Goal: Transaction & Acquisition: Purchase product/service

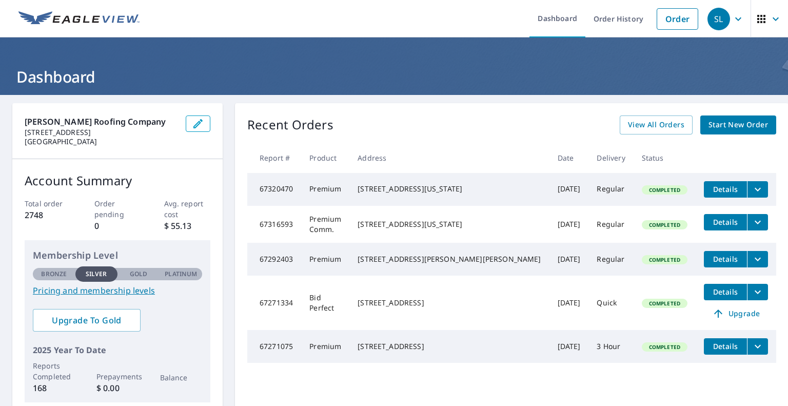
click at [716, 119] on span "Start New Order" at bounding box center [737, 124] width 59 height 13
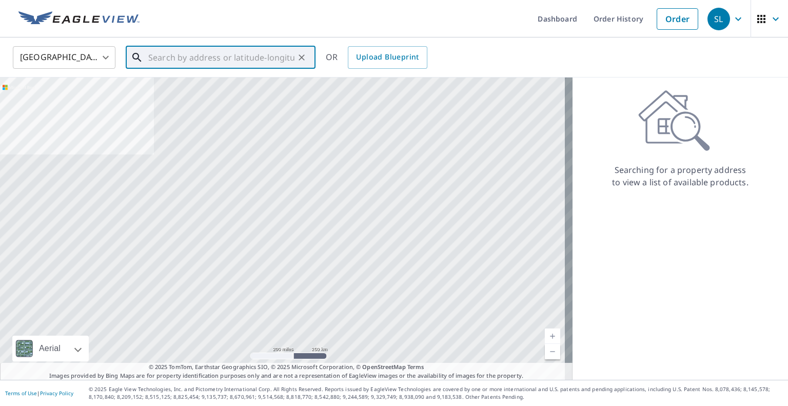
click at [276, 61] on input "text" at bounding box center [221, 57] width 146 height 29
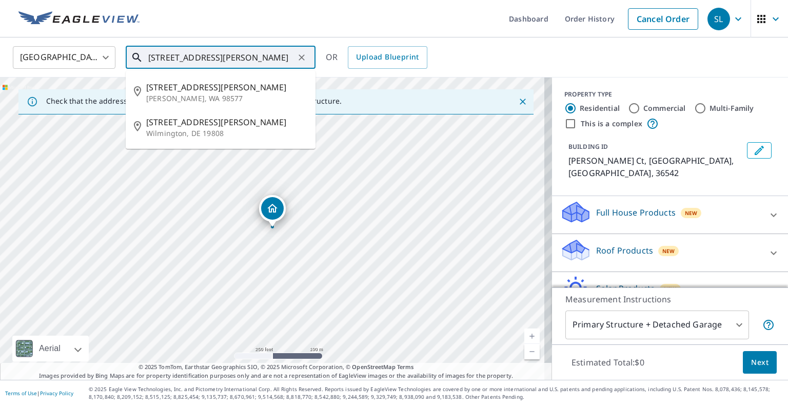
click at [193, 62] on input "[STREET_ADDRESS][PERSON_NAME]" at bounding box center [221, 57] width 146 height 29
click at [180, 57] on input "[STREET_ADDRESS][PERSON_NAME]" at bounding box center [221, 57] width 146 height 29
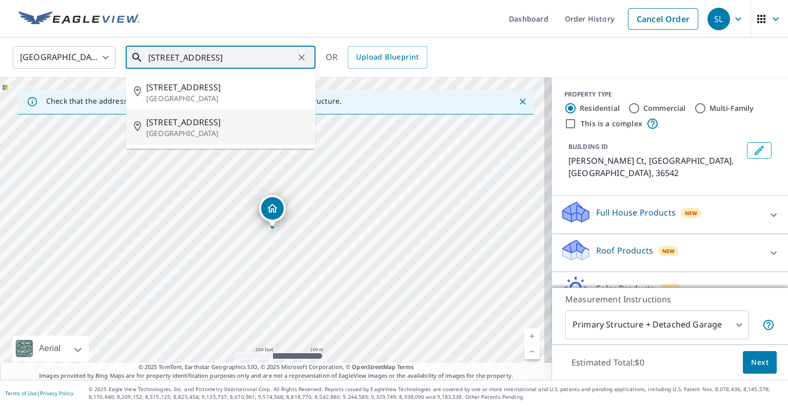
click at [195, 117] on span "[STREET_ADDRESS]" at bounding box center [226, 122] width 161 height 12
type input "[STREET_ADDRESS]"
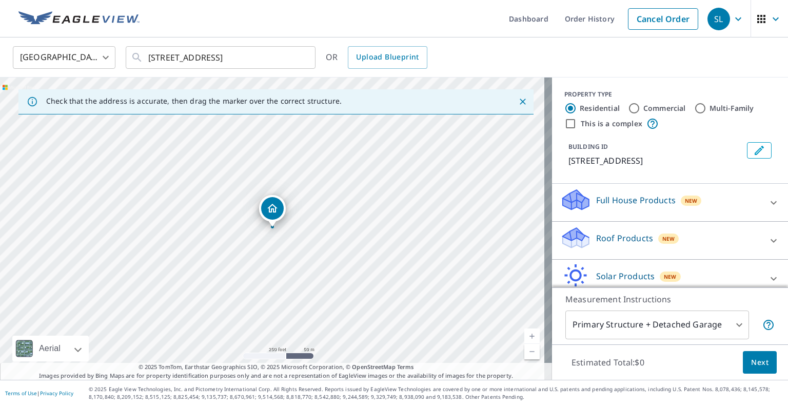
click at [691, 231] on div "Roof Products New" at bounding box center [660, 240] width 201 height 29
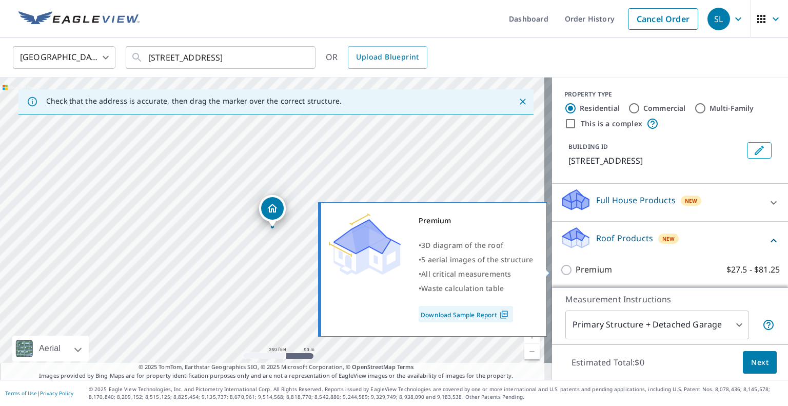
click at [652, 274] on label "Premium $27.5 - $81.25" at bounding box center [677, 269] width 204 height 13
click at [575, 274] on input "Premium $27.5 - $81.25" at bounding box center [567, 270] width 15 height 12
checkbox input "true"
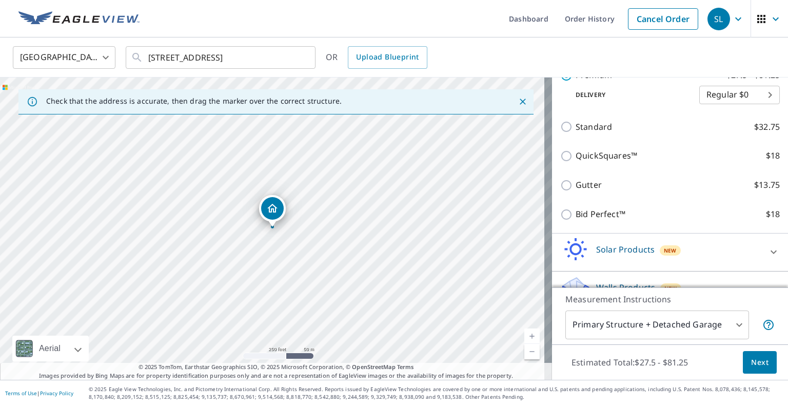
scroll to position [207, 0]
click at [751, 356] on span "Next" at bounding box center [759, 362] width 17 height 13
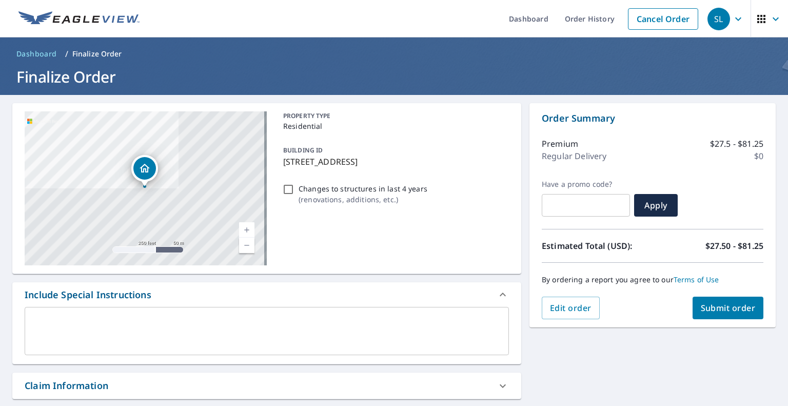
scroll to position [205, 0]
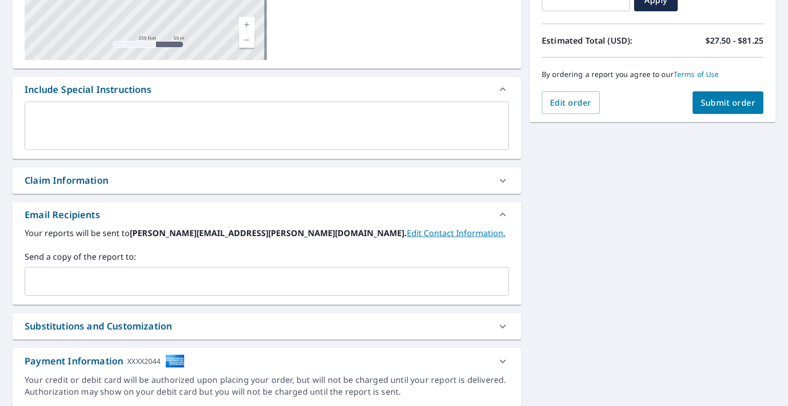
click at [304, 278] on input "text" at bounding box center [258, 280] width 459 height 19
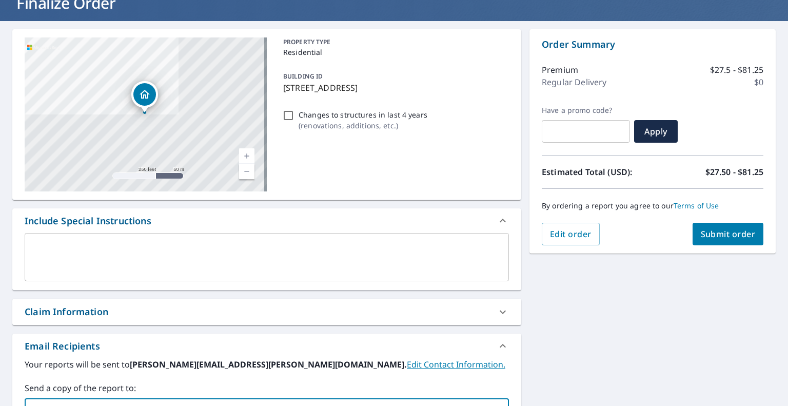
scroll to position [0, 0]
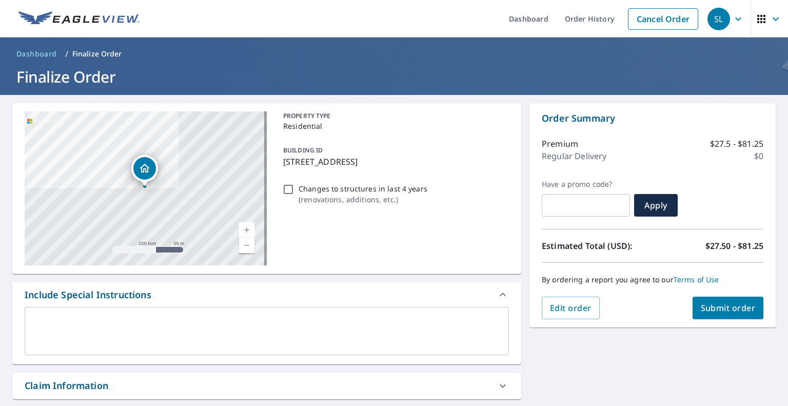
type input "[EMAIL_ADDRESS][DOMAIN_NAME]"
click at [700, 311] on span "Submit order" at bounding box center [727, 307] width 55 height 11
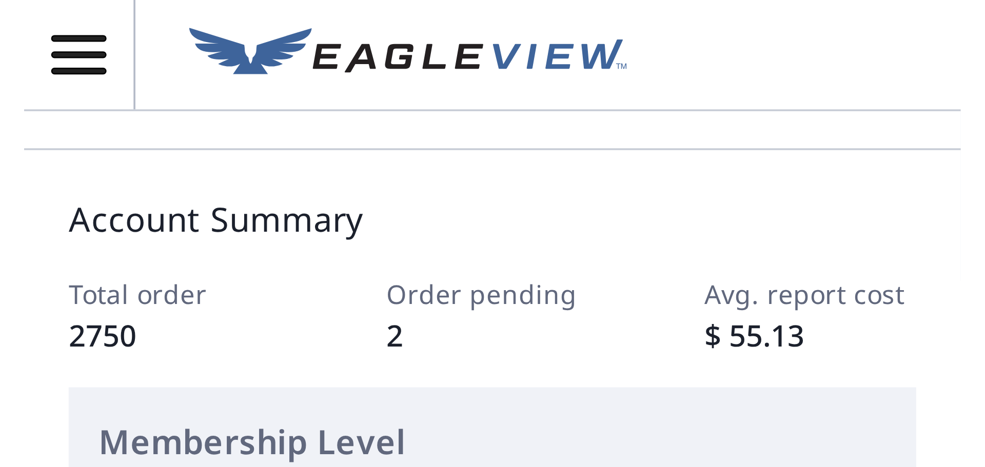
scroll to position [54, 0]
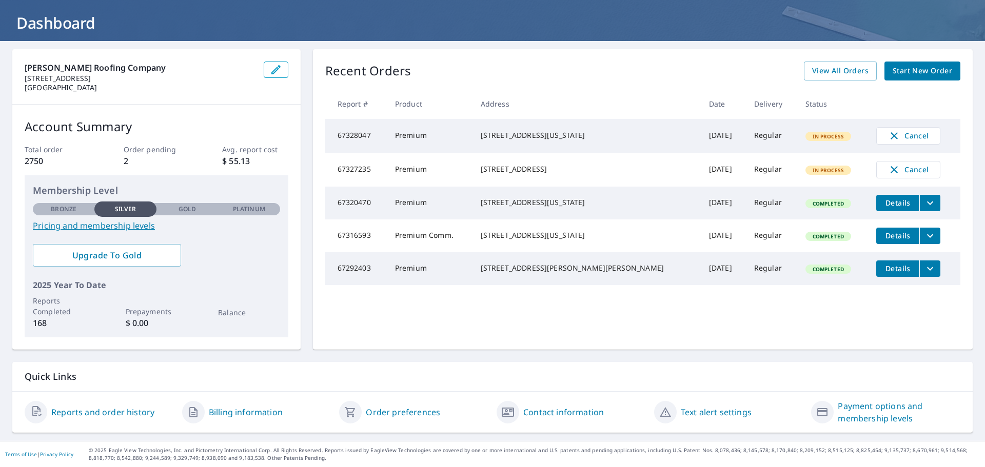
click at [787, 275] on icon "filesDropdownBtn-67292403" at bounding box center [930, 269] width 12 height 12
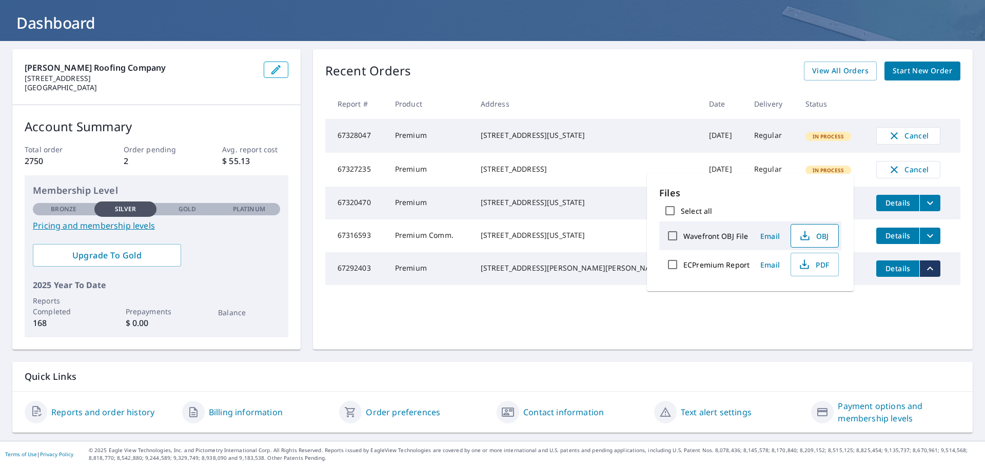
drag, startPoint x: 800, startPoint y: 264, endPoint x: 803, endPoint y: 245, distance: 19.1
click at [787, 264] on icon "button" at bounding box center [804, 264] width 12 height 12
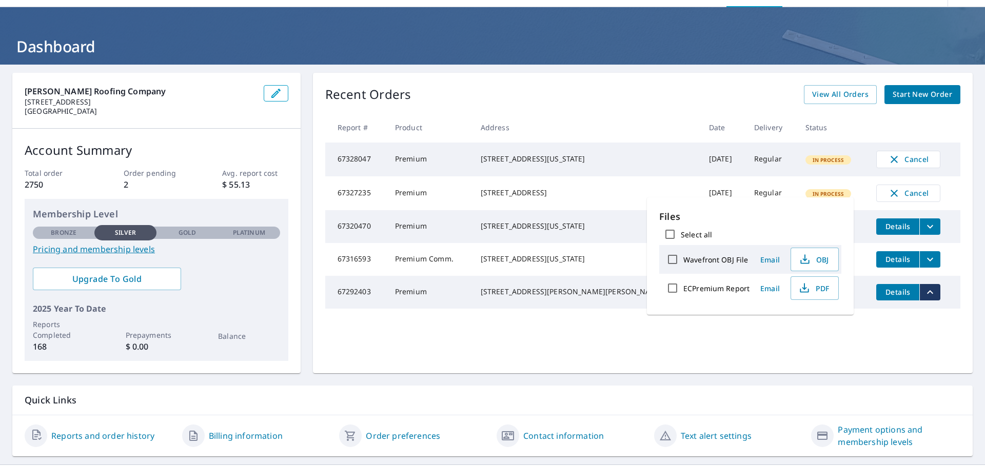
scroll to position [30, 0]
click at [498, 210] on td "[STREET_ADDRESS]" at bounding box center [586, 193] width 228 height 34
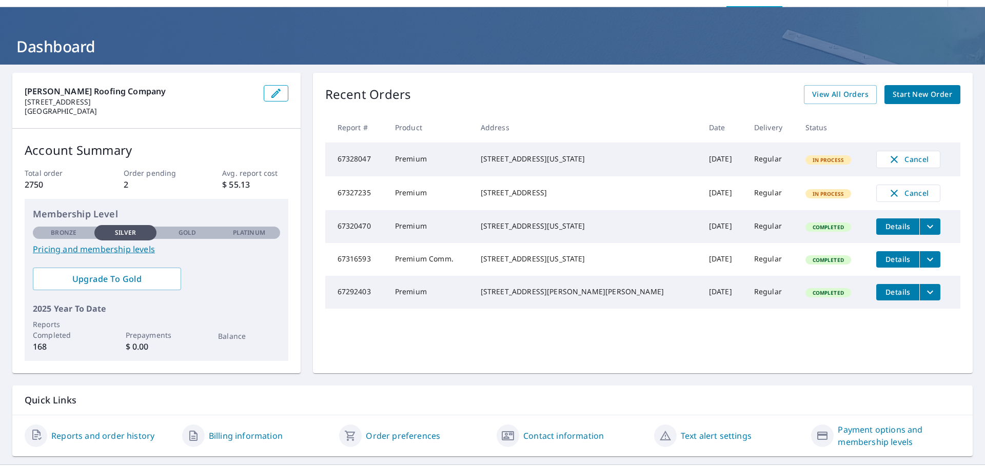
drag, startPoint x: 722, startPoint y: 188, endPoint x: 668, endPoint y: 210, distance: 57.5
click at [668, 210] on tr "67327235 Premium 9901 Lorain Ave Silver Spring, MD 20901 Sep 08, 2025 Regular I…" at bounding box center [642, 193] width 635 height 34
click at [700, 210] on td "[DATE]" at bounding box center [722, 193] width 45 height 34
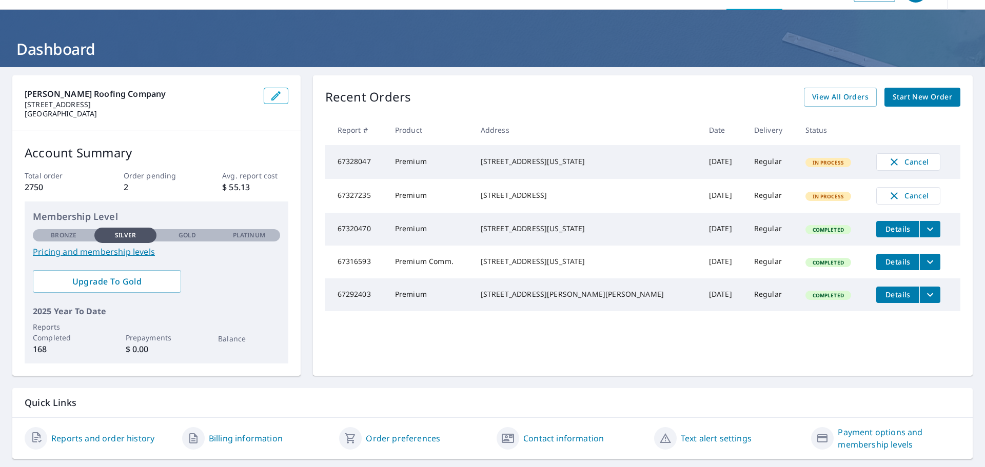
scroll to position [54, 0]
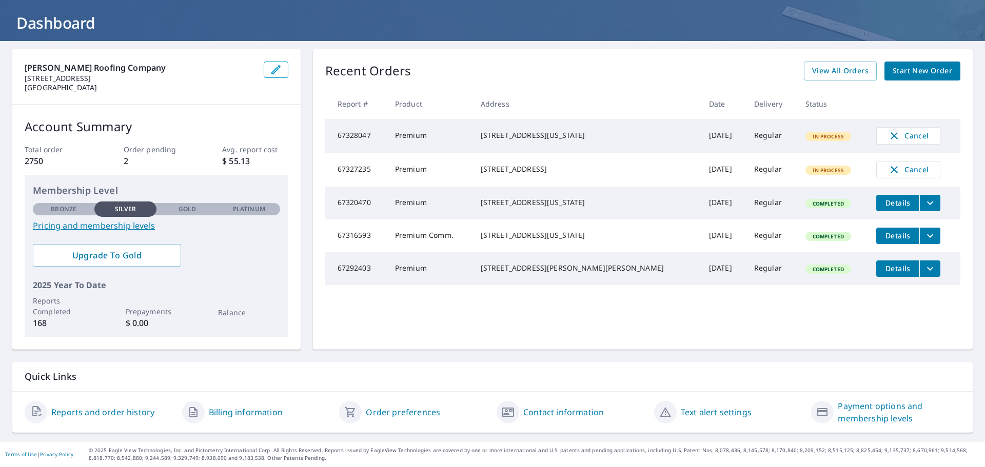
click at [787, 22] on h1 "Dashboard" at bounding box center [492, 22] width 960 height 21
